Goal: Information Seeking & Learning: Compare options

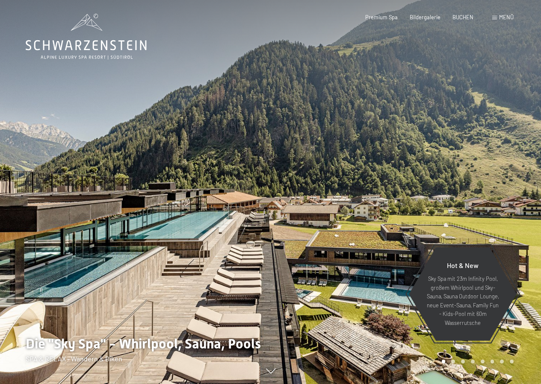
click at [494, 16] on span at bounding box center [495, 18] width 5 height 4
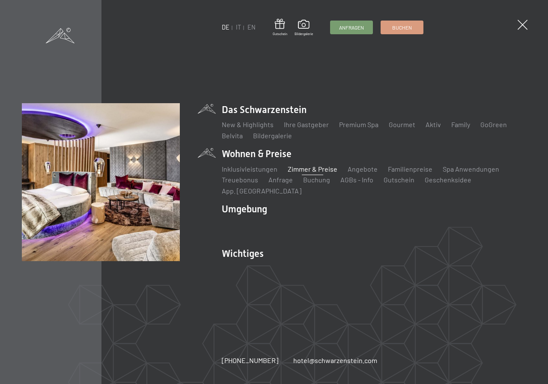
click at [299, 173] on link "Zimmer & Preise" at bounding box center [313, 169] width 50 height 8
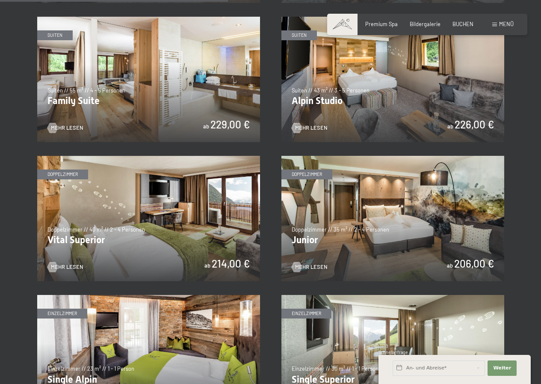
scroll to position [856, 0]
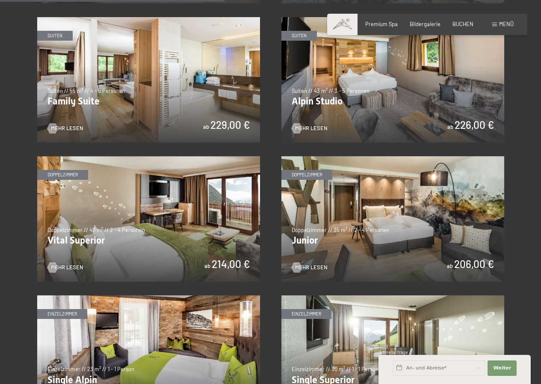
click at [154, 205] on img at bounding box center [148, 218] width 223 height 125
click at [351, 223] on img at bounding box center [393, 218] width 223 height 125
click at [152, 236] on img at bounding box center [148, 218] width 223 height 125
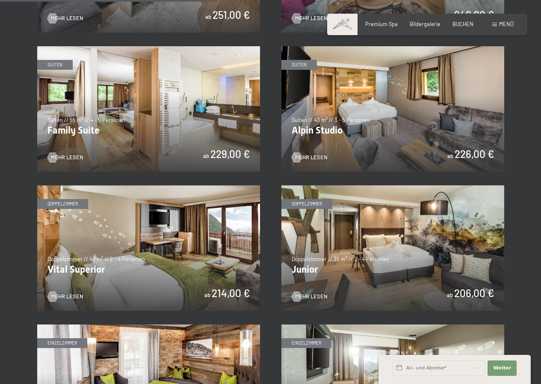
scroll to position [813, 0]
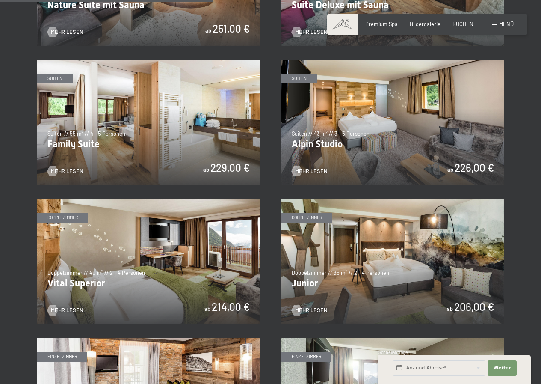
click at [168, 135] on img at bounding box center [148, 122] width 223 height 125
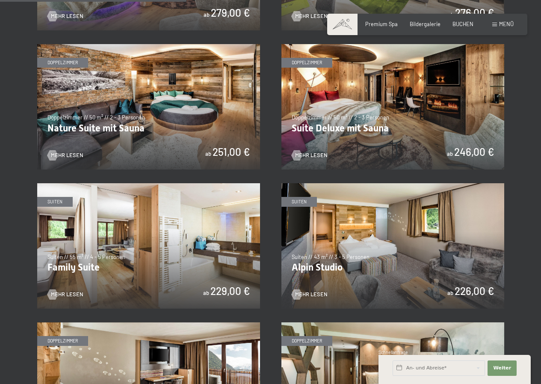
scroll to position [685, 0]
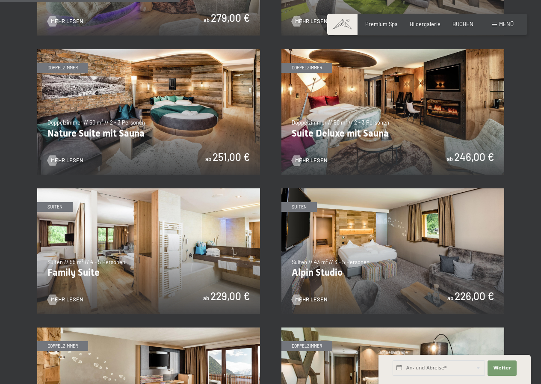
click at [410, 116] on img at bounding box center [393, 111] width 223 height 125
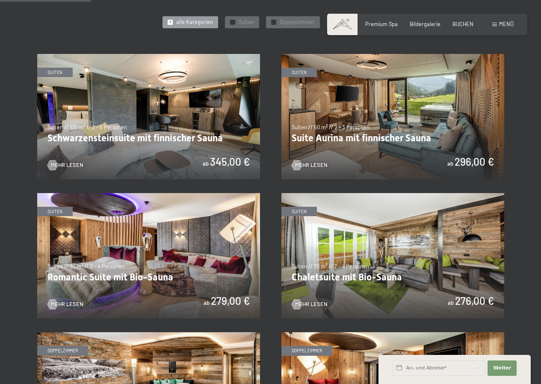
scroll to position [471, 0]
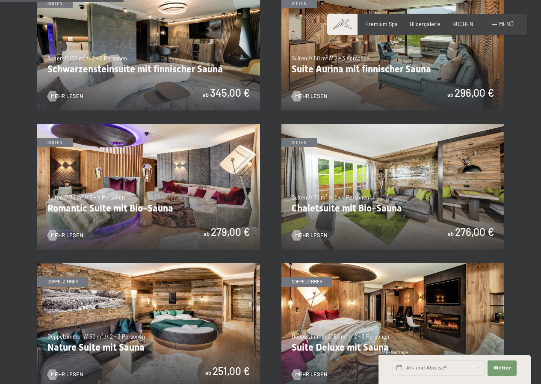
click at [362, 186] on img at bounding box center [393, 186] width 223 height 125
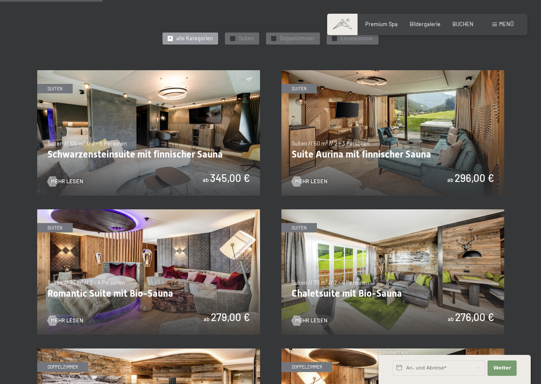
scroll to position [385, 0]
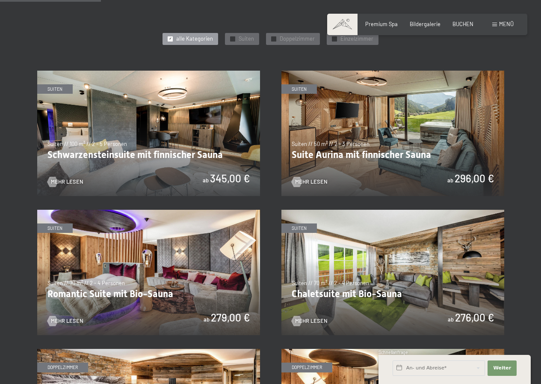
click at [131, 137] on img at bounding box center [148, 133] width 223 height 125
click at [377, 125] on img at bounding box center [393, 133] width 223 height 125
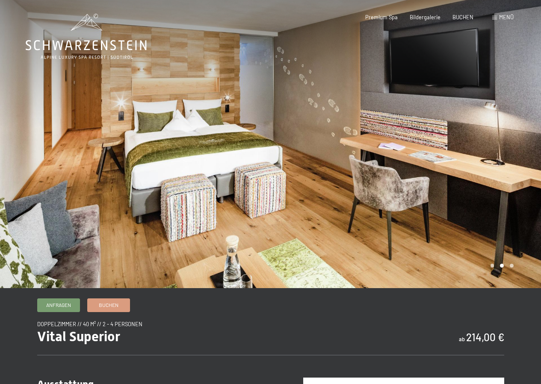
click at [525, 203] on div at bounding box center [406, 144] width 271 height 288
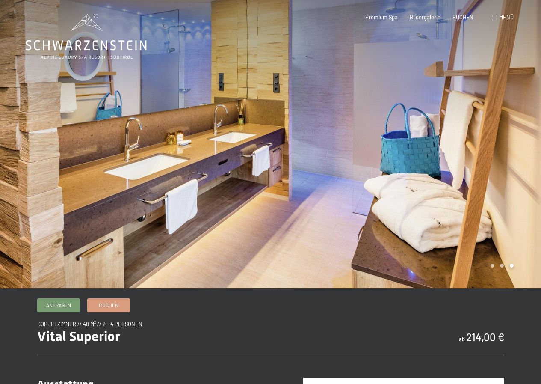
click at [45, 116] on div at bounding box center [135, 144] width 271 height 288
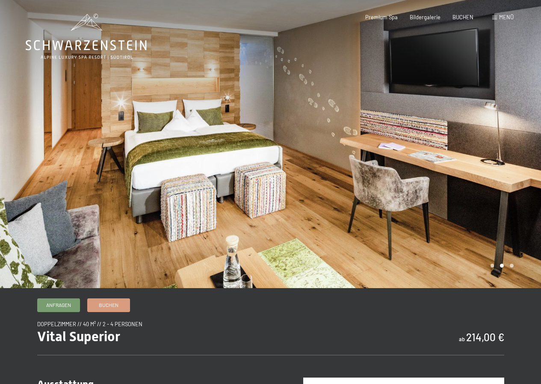
click at [45, 115] on div at bounding box center [135, 144] width 271 height 288
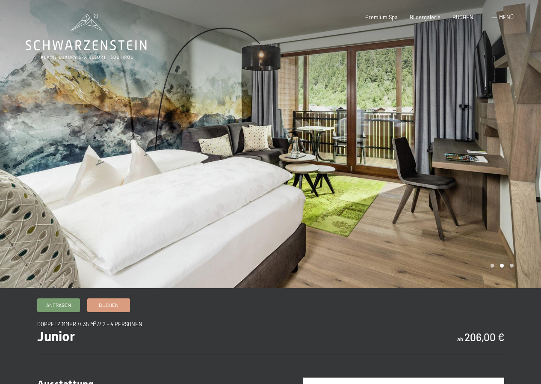
click at [519, 153] on div at bounding box center [406, 144] width 271 height 288
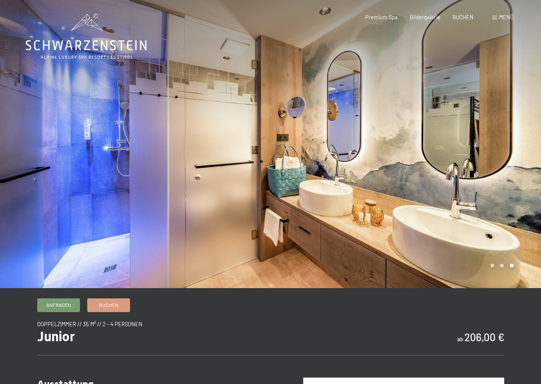
click at [519, 153] on div at bounding box center [406, 144] width 271 height 288
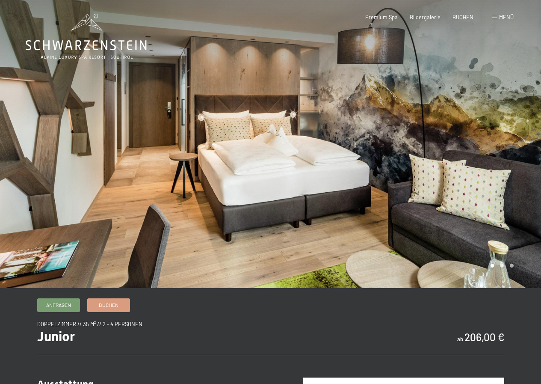
click at [519, 153] on div at bounding box center [406, 144] width 271 height 288
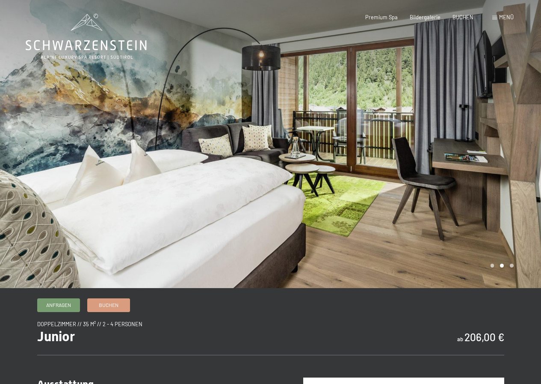
click at [519, 153] on div at bounding box center [406, 144] width 271 height 288
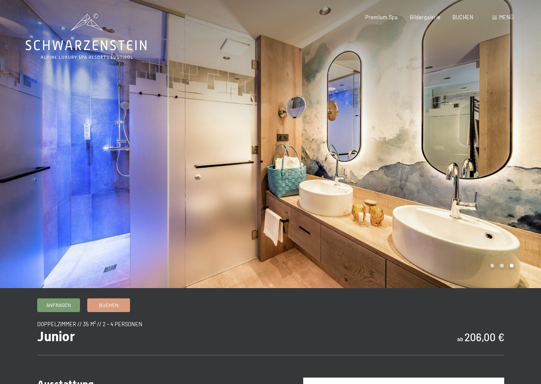
click at [519, 153] on div at bounding box center [406, 144] width 271 height 288
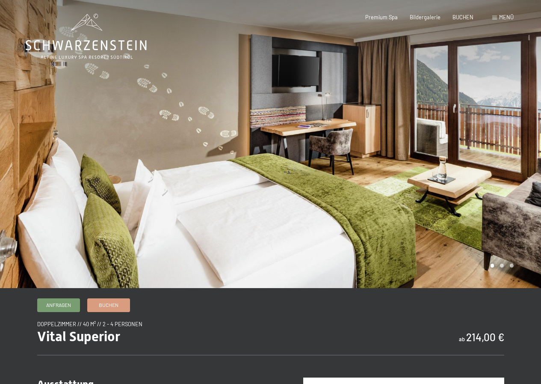
click at [524, 175] on div at bounding box center [406, 144] width 271 height 288
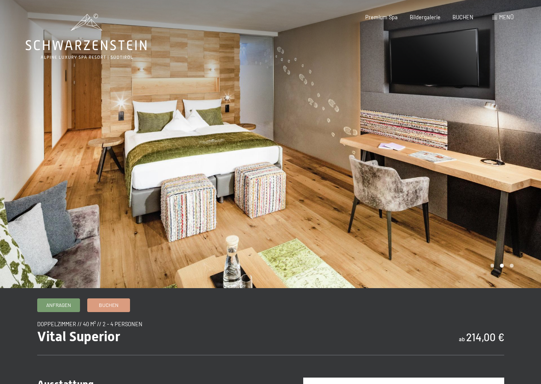
click at [524, 175] on div at bounding box center [406, 144] width 271 height 288
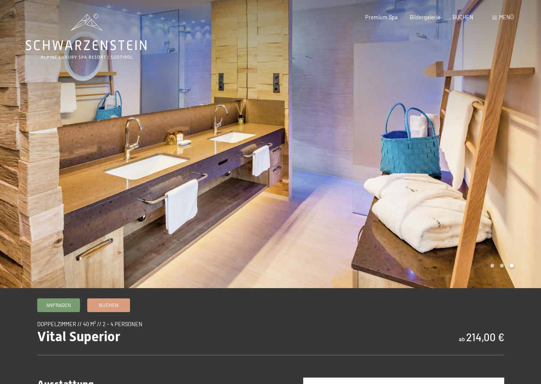
click at [524, 175] on div at bounding box center [406, 144] width 271 height 288
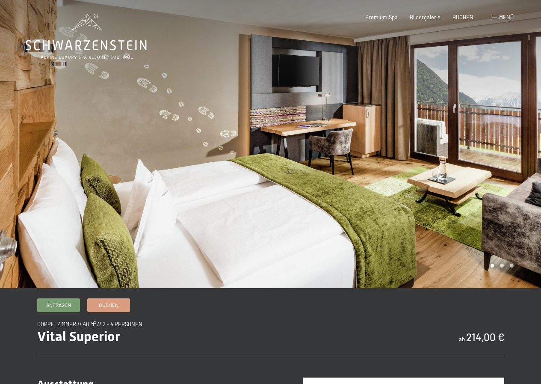
click at [523, 175] on div at bounding box center [406, 144] width 271 height 288
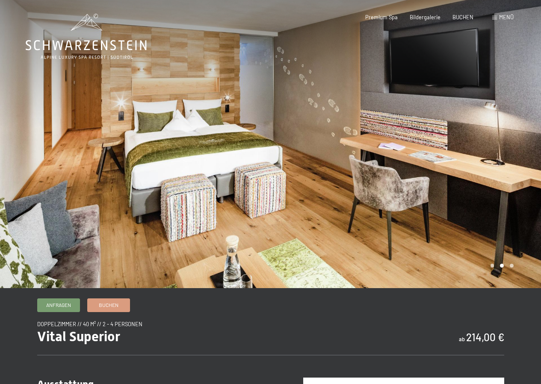
click at [27, 139] on div at bounding box center [135, 144] width 271 height 288
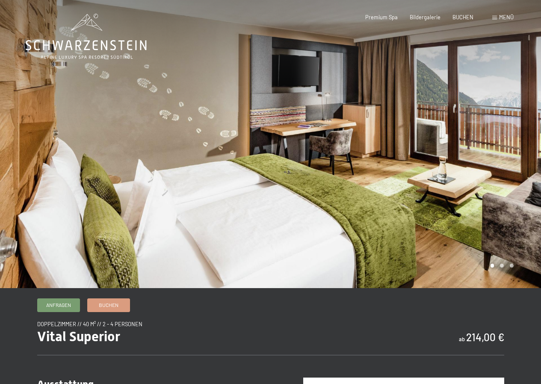
click at [27, 139] on div at bounding box center [135, 144] width 271 height 288
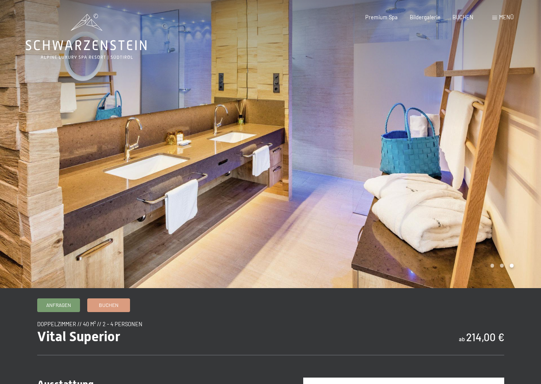
click at [525, 150] on div at bounding box center [406, 144] width 271 height 288
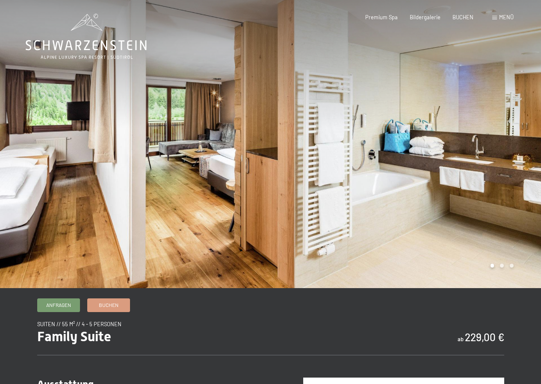
click at [510, 161] on div at bounding box center [406, 144] width 271 height 288
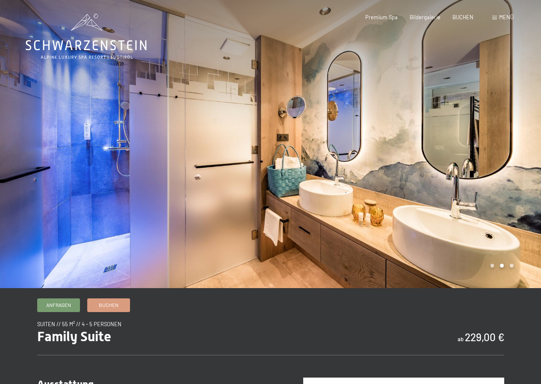
click at [510, 161] on div at bounding box center [406, 144] width 271 height 288
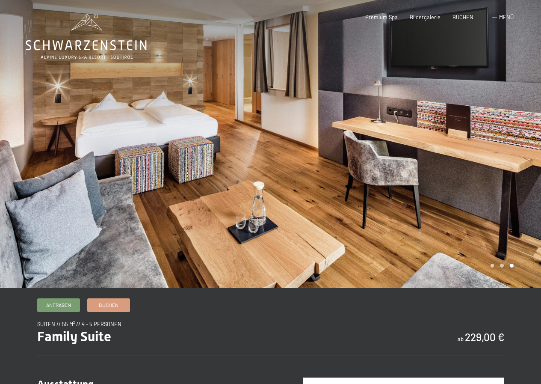
click at [510, 161] on div at bounding box center [406, 144] width 271 height 288
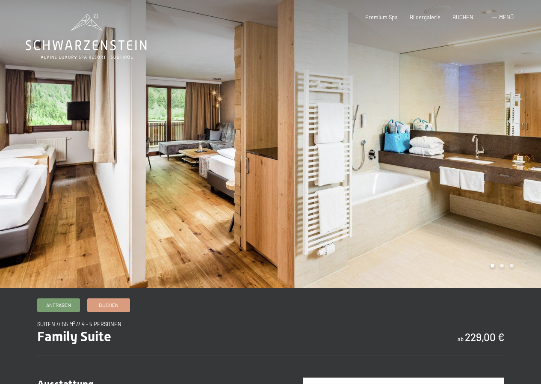
click at [510, 161] on div at bounding box center [406, 144] width 271 height 288
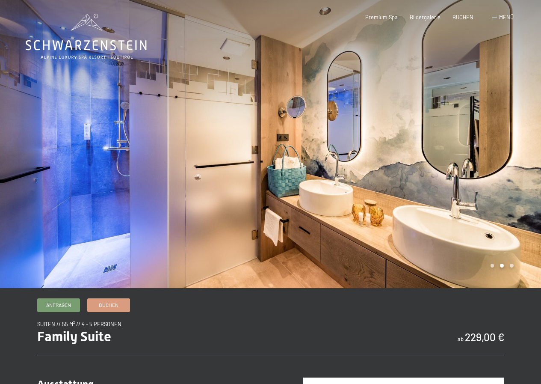
click at [510, 161] on div at bounding box center [406, 144] width 271 height 288
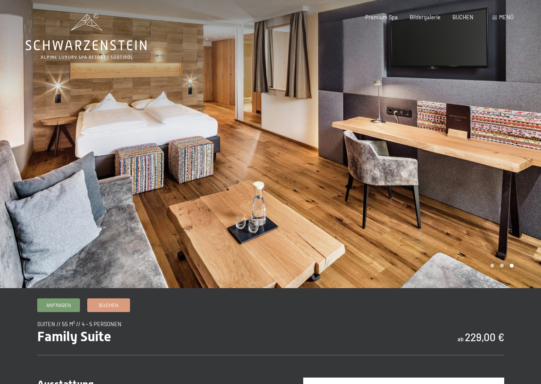
click at [478, 105] on div at bounding box center [406, 144] width 271 height 288
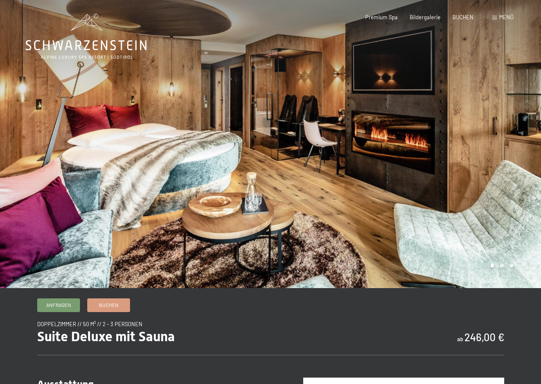
click at [517, 125] on div at bounding box center [406, 144] width 271 height 288
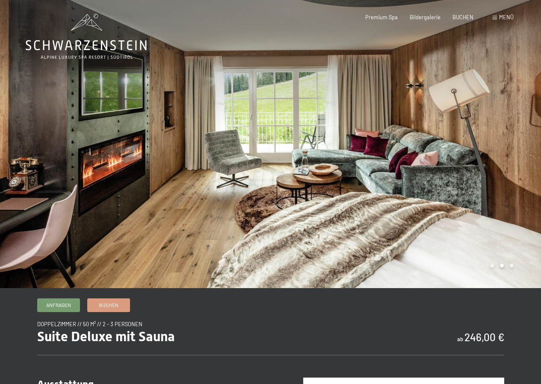
click at [20, 139] on div at bounding box center [135, 144] width 271 height 288
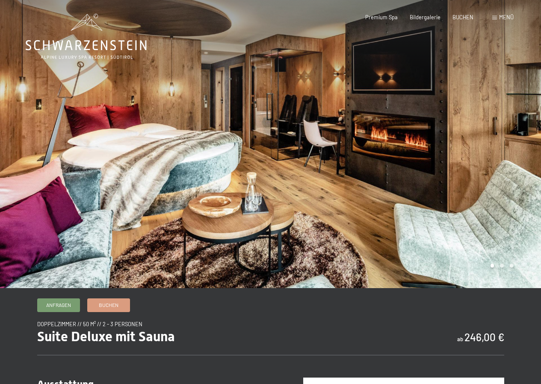
click at [509, 131] on div at bounding box center [406, 144] width 271 height 288
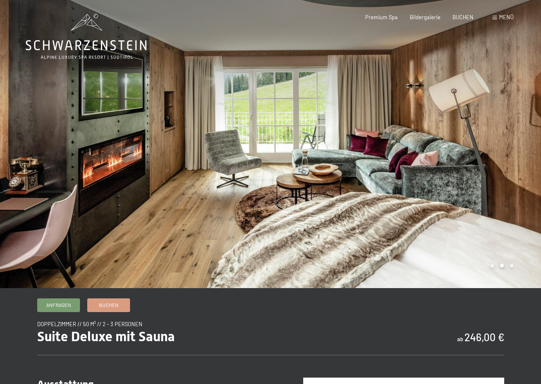
click at [509, 131] on div at bounding box center [406, 144] width 271 height 288
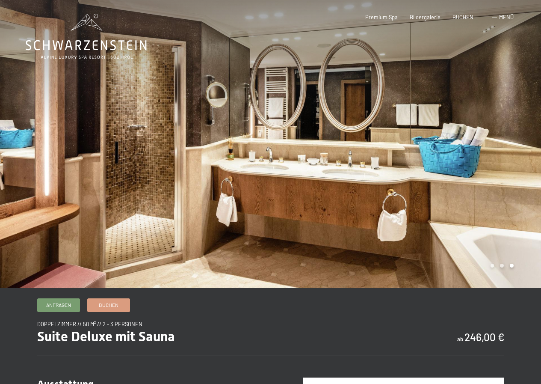
click at [509, 131] on div at bounding box center [406, 144] width 271 height 288
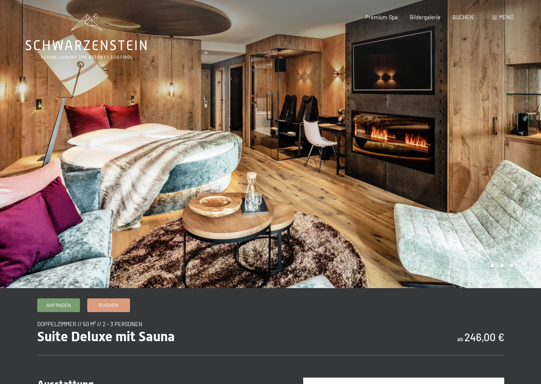
click at [509, 131] on div at bounding box center [406, 144] width 271 height 288
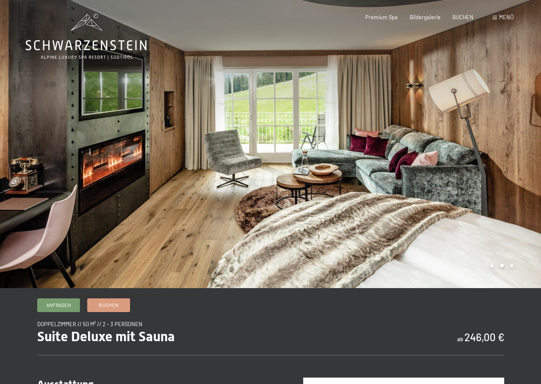
click at [509, 131] on div at bounding box center [406, 144] width 271 height 288
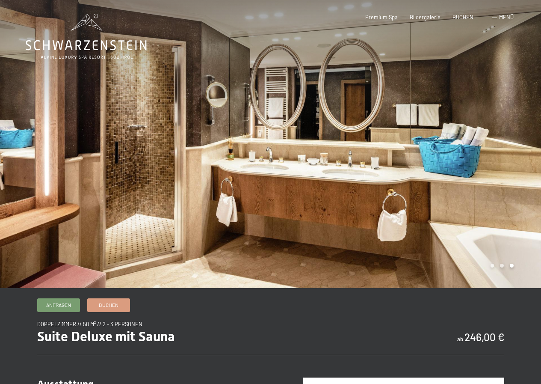
click at [509, 131] on div at bounding box center [406, 144] width 271 height 288
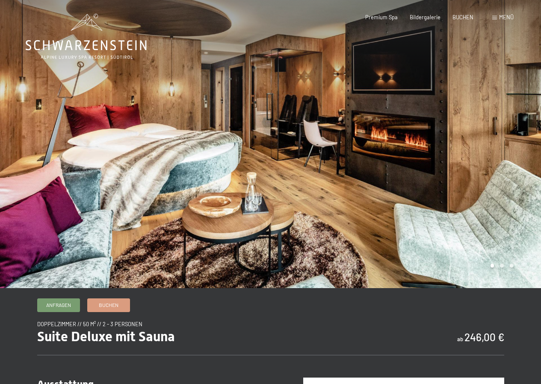
click at [509, 131] on div at bounding box center [406, 144] width 271 height 288
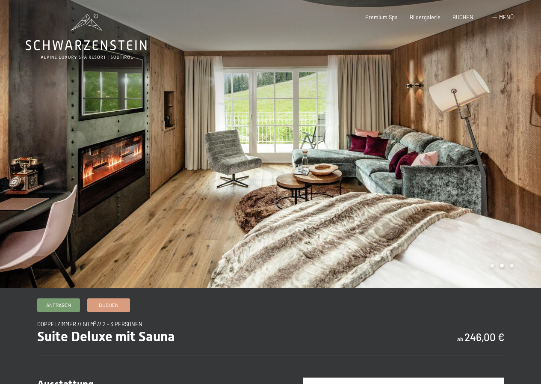
click at [509, 131] on div at bounding box center [406, 144] width 271 height 288
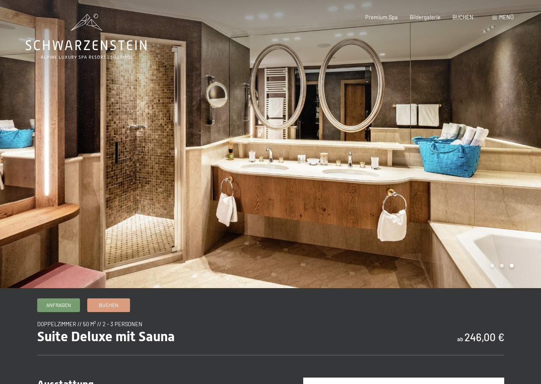
click at [509, 131] on div at bounding box center [406, 144] width 271 height 288
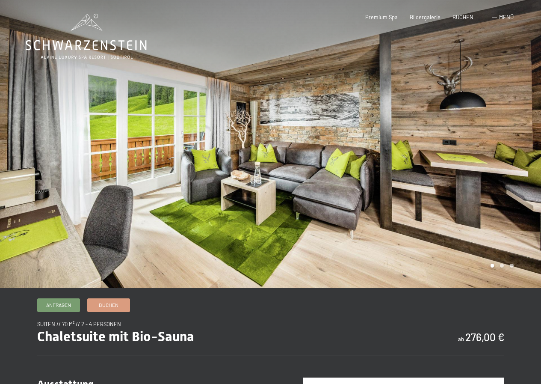
click at [528, 147] on div at bounding box center [406, 144] width 271 height 288
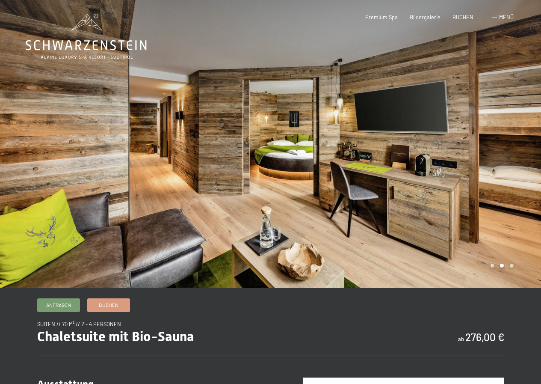
click at [528, 147] on div at bounding box center [406, 144] width 271 height 288
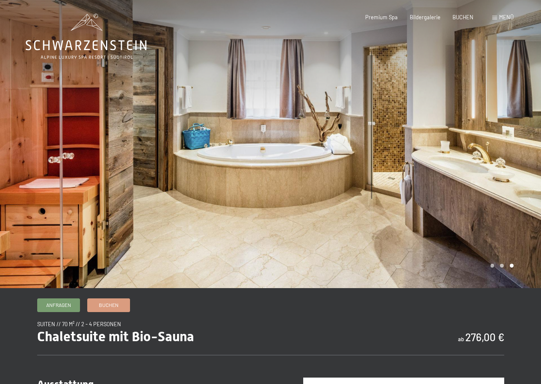
click at [528, 147] on div at bounding box center [406, 144] width 271 height 288
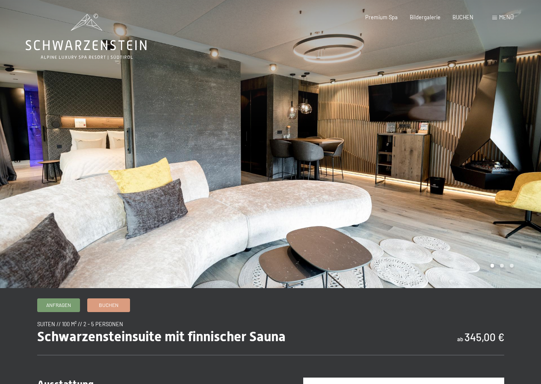
click at [526, 147] on div at bounding box center [406, 144] width 271 height 288
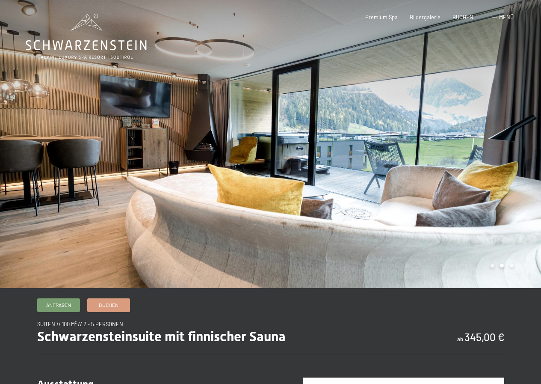
click at [526, 147] on div at bounding box center [406, 144] width 271 height 288
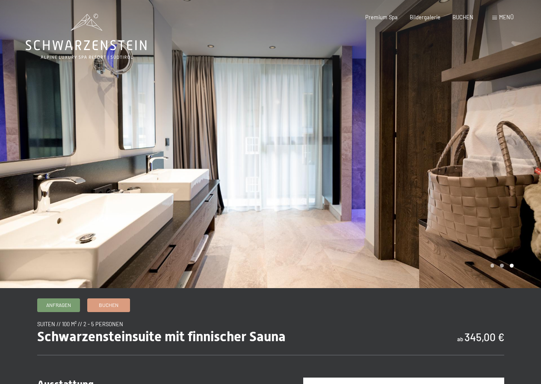
click at [526, 147] on div at bounding box center [406, 144] width 271 height 288
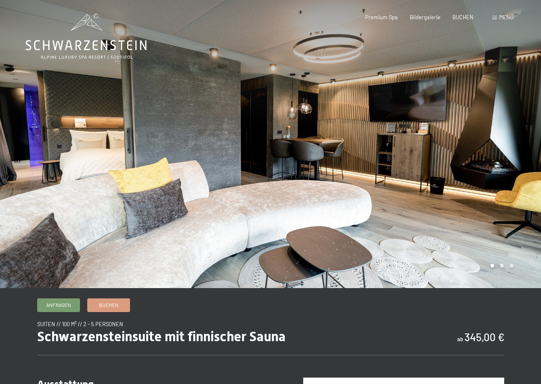
click at [526, 147] on div at bounding box center [406, 144] width 271 height 288
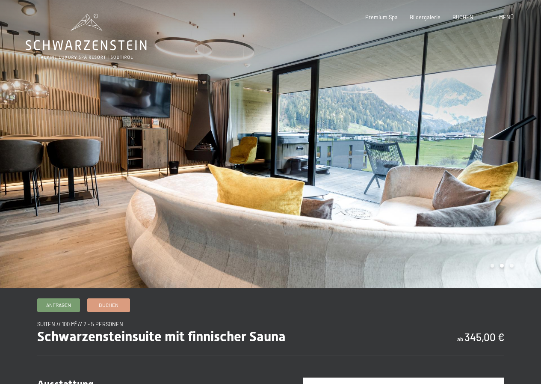
click at [526, 147] on div at bounding box center [406, 144] width 271 height 288
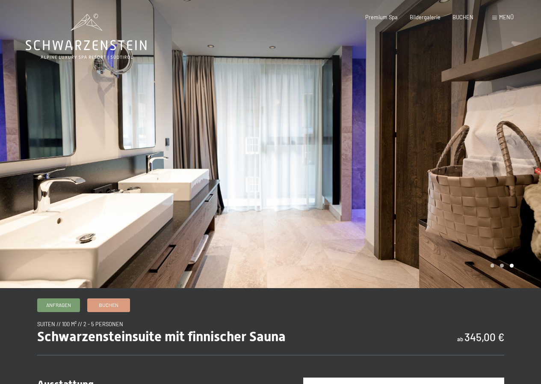
click at [526, 147] on div at bounding box center [406, 144] width 271 height 288
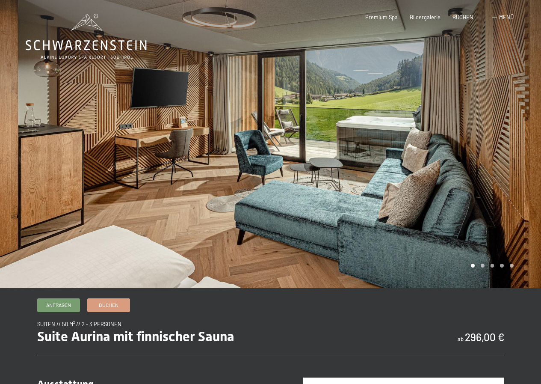
click at [504, 155] on div at bounding box center [406, 144] width 271 height 288
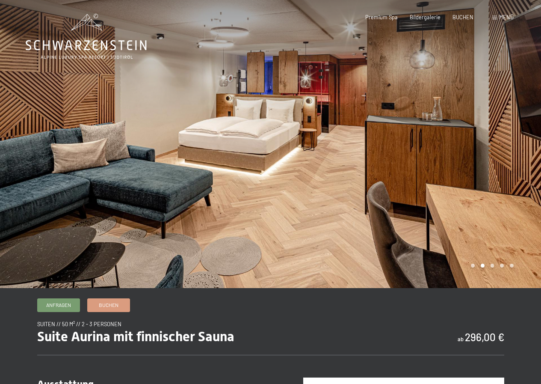
click at [504, 155] on div at bounding box center [406, 144] width 271 height 288
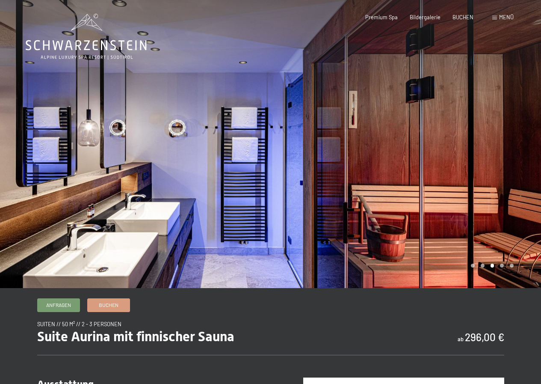
click at [504, 155] on div at bounding box center [406, 144] width 271 height 288
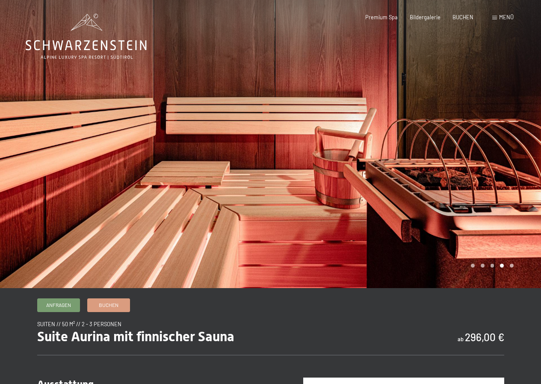
click at [504, 155] on div at bounding box center [406, 144] width 271 height 288
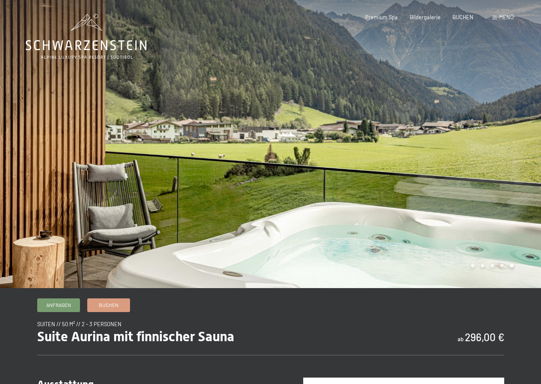
click at [504, 155] on div at bounding box center [406, 144] width 271 height 288
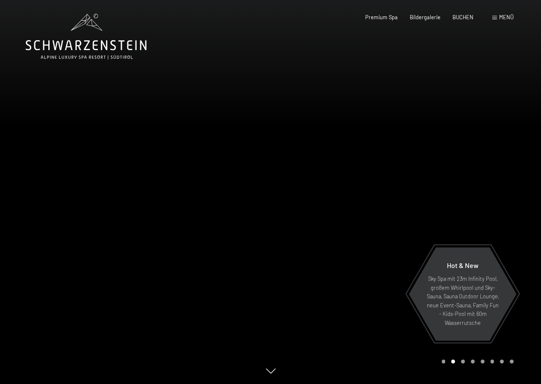
click at [495, 15] on div "Menü" at bounding box center [503, 18] width 21 height 8
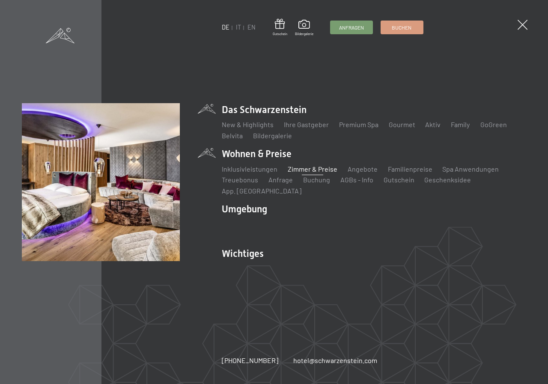
click at [310, 173] on link "Zimmer & Preise" at bounding box center [313, 169] width 50 height 8
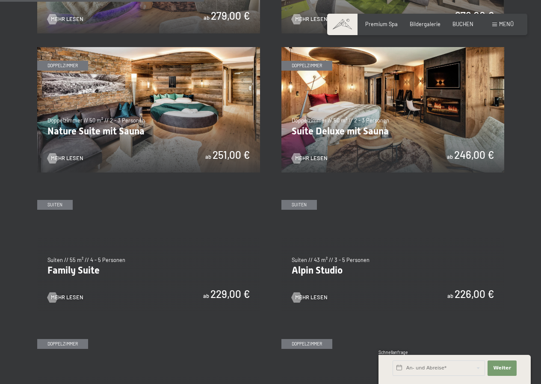
scroll to position [685, 0]
